Goal: Check status: Check status

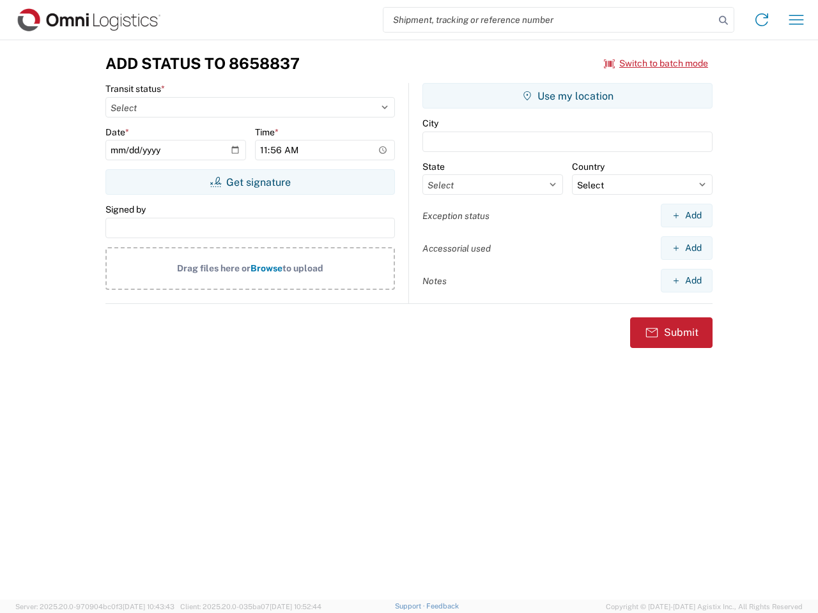
click at [549, 20] on input "search" at bounding box center [548, 20] width 331 height 24
click at [723, 20] on icon at bounding box center [723, 21] width 18 height 18
click at [762, 20] on icon at bounding box center [762, 20] width 20 height 20
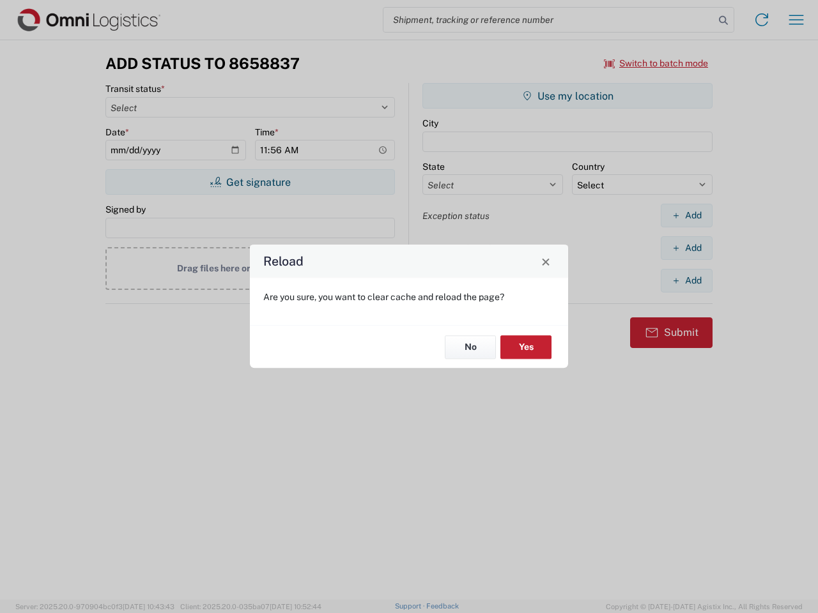
click at [796, 20] on div "Reload Are you sure, you want to clear cache and reload the page? No Yes" at bounding box center [409, 306] width 818 height 613
click at [656, 63] on div "Reload Are you sure, you want to clear cache and reload the page? No Yes" at bounding box center [409, 306] width 818 height 613
click at [250, 182] on div "Reload Are you sure, you want to clear cache and reload the page? No Yes" at bounding box center [409, 306] width 818 height 613
click at [567, 96] on div "Reload Are you sure, you want to clear cache and reload the page? No Yes" at bounding box center [409, 306] width 818 height 613
click at [686, 215] on div "Reload Are you sure, you want to clear cache and reload the page? No Yes" at bounding box center [409, 306] width 818 height 613
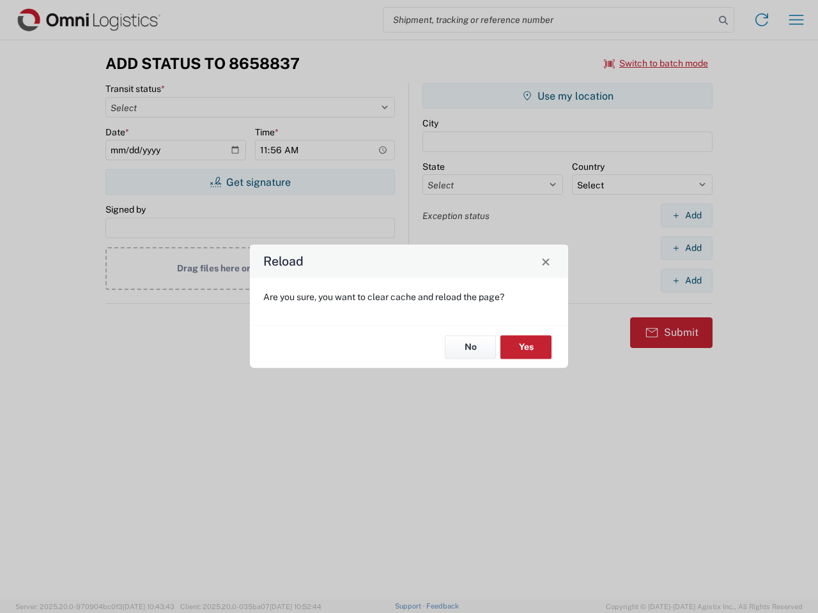
click at [686, 248] on div "Reload Are you sure, you want to clear cache and reload the page? No Yes" at bounding box center [409, 306] width 818 height 613
click at [686, 281] on div "Reload Are you sure, you want to clear cache and reload the page? No Yes" at bounding box center [409, 306] width 818 height 613
